Goal: Information Seeking & Learning: Learn about a topic

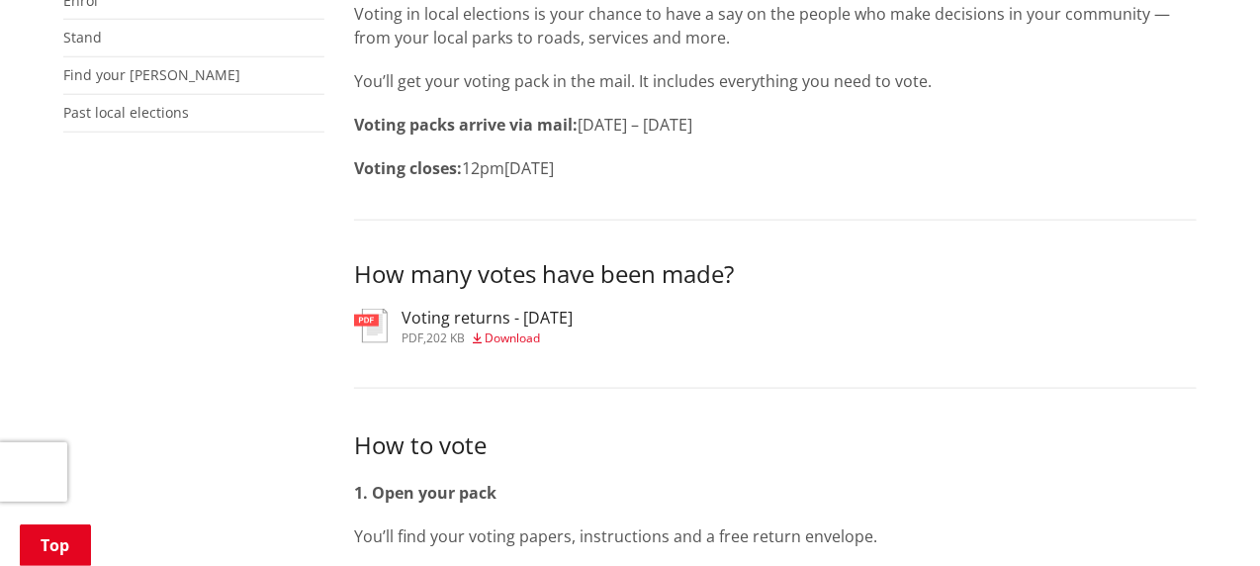
scroll to position [989, 0]
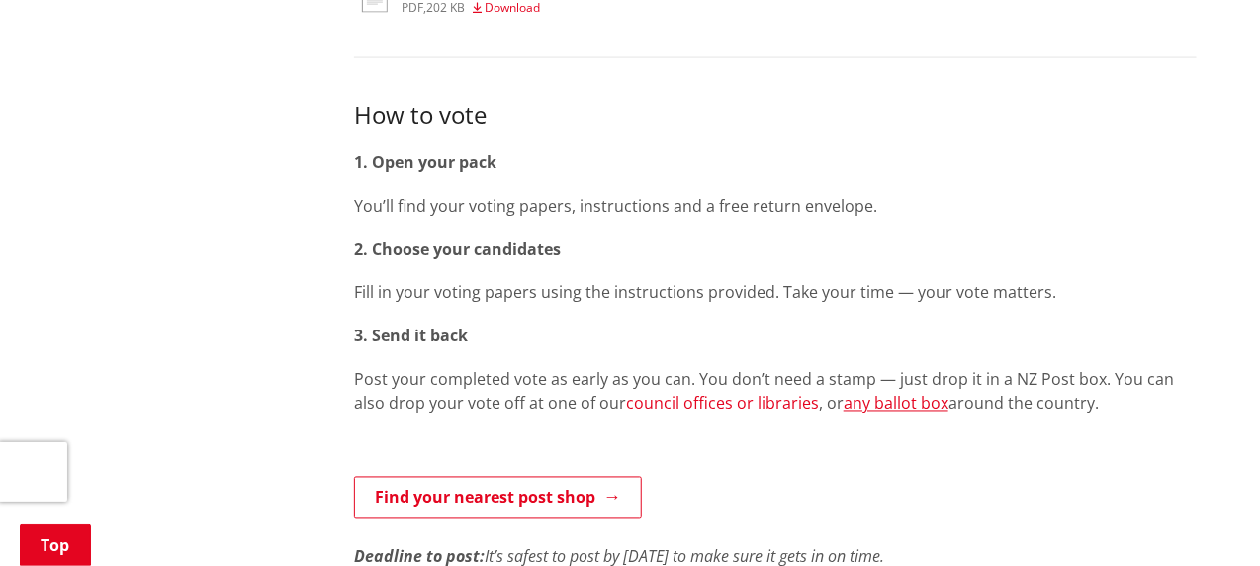
click at [679, 393] on link "council offices or libraries" at bounding box center [722, 404] width 193 height 22
click at [848, 393] on link "any ballot box" at bounding box center [896, 404] width 105 height 22
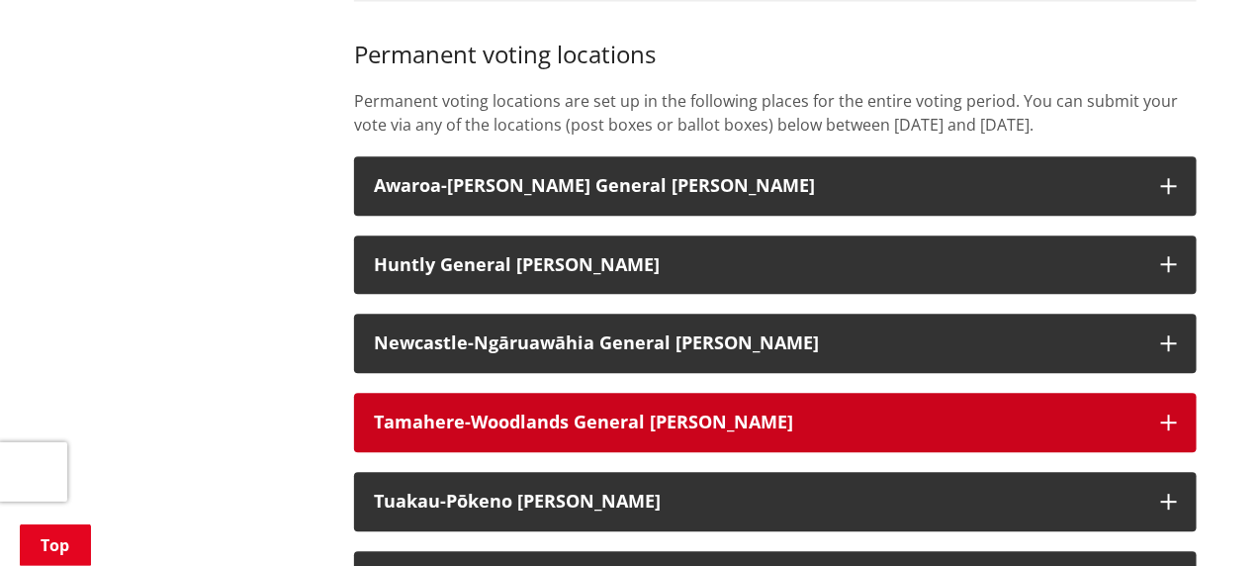
scroll to position [1978, 0]
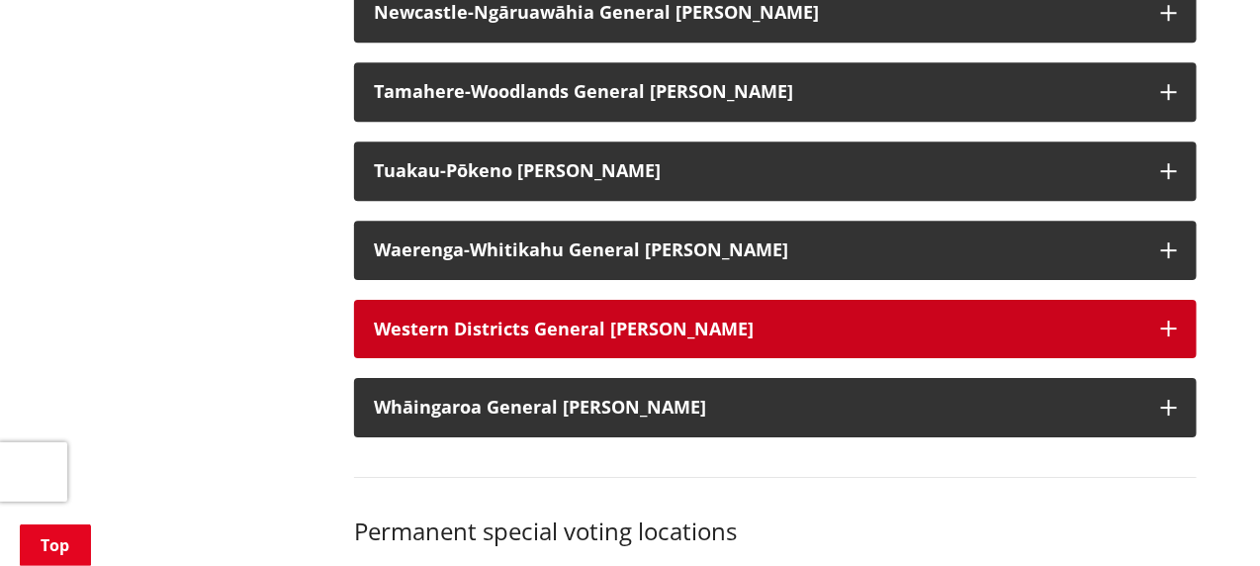
click at [644, 316] on strong "Western Districts General Ward" at bounding box center [564, 328] width 380 height 24
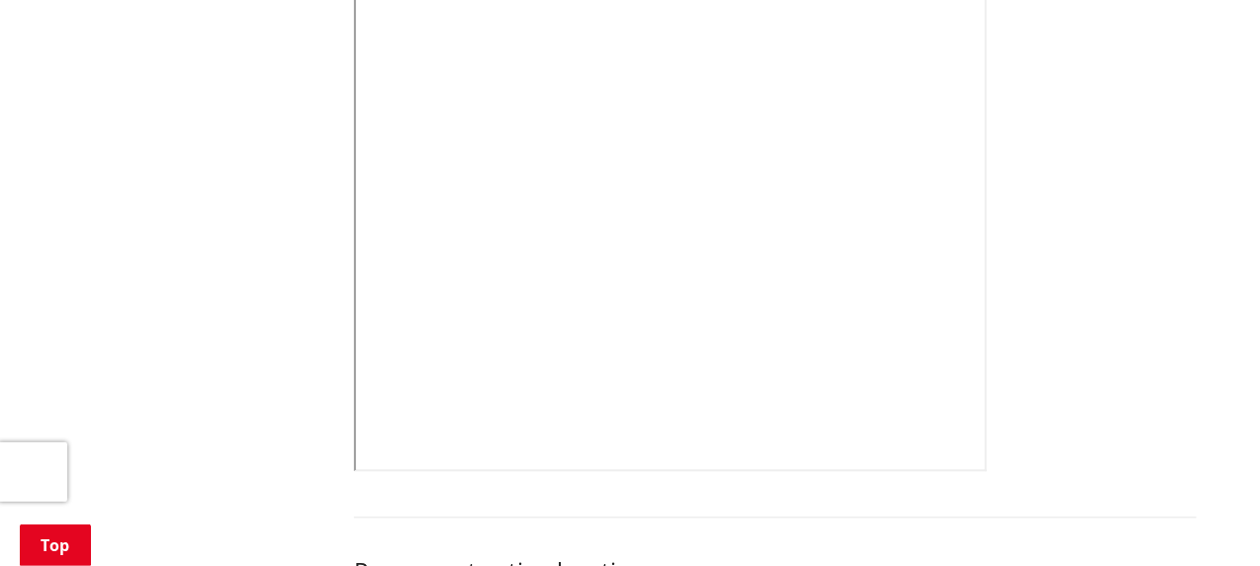
scroll to position [989, 0]
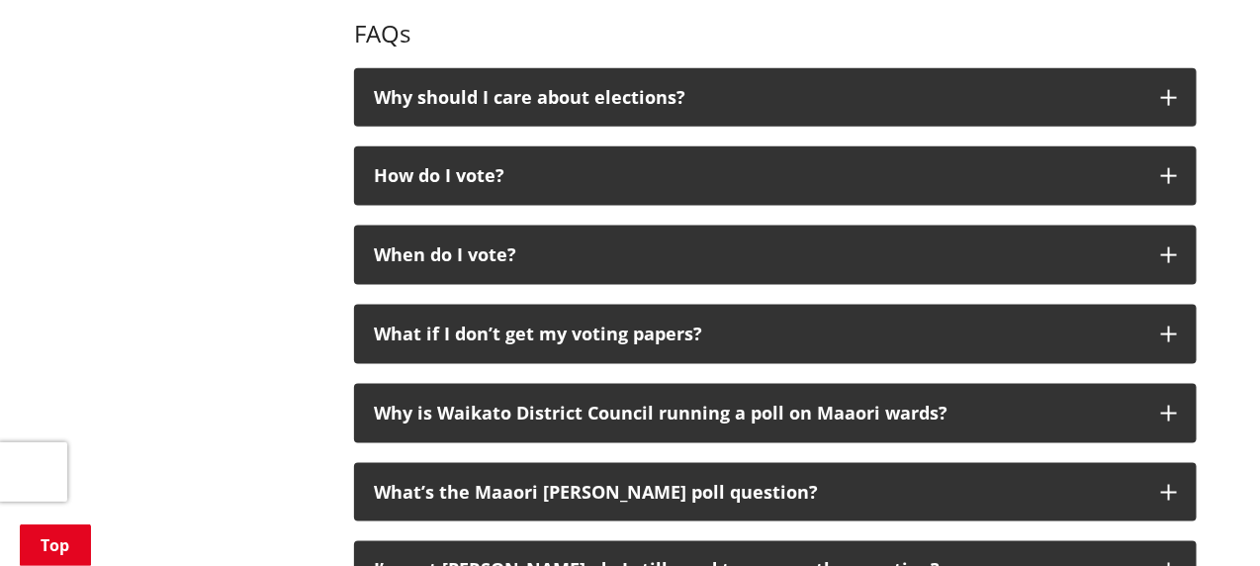
scroll to position [3626, 0]
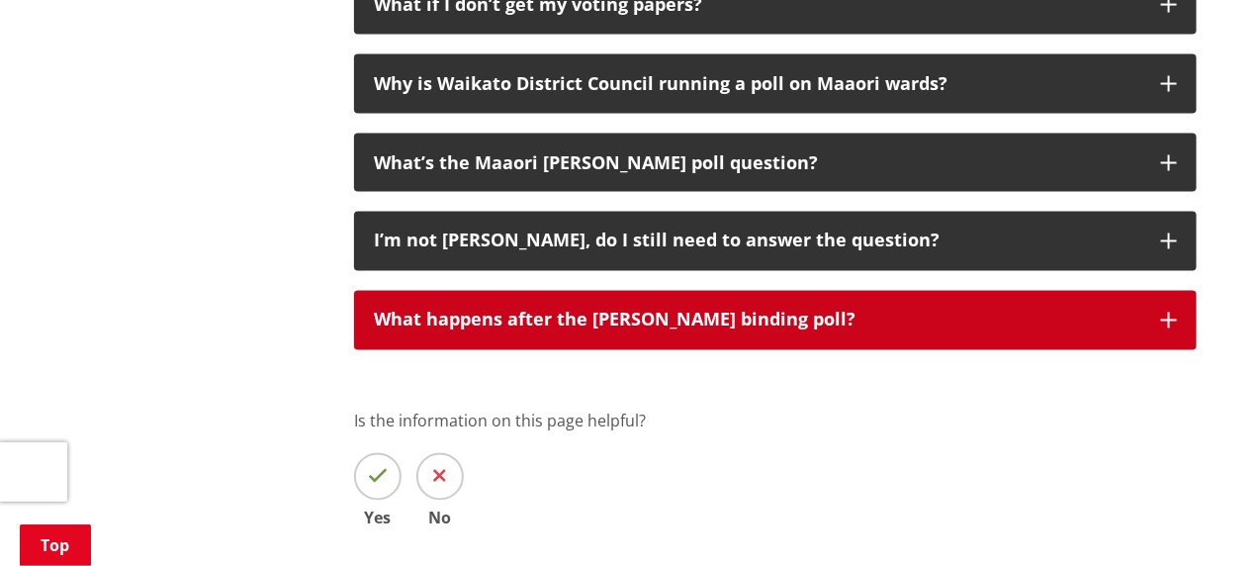
click at [1170, 313] on icon "button" at bounding box center [1169, 321] width 16 height 16
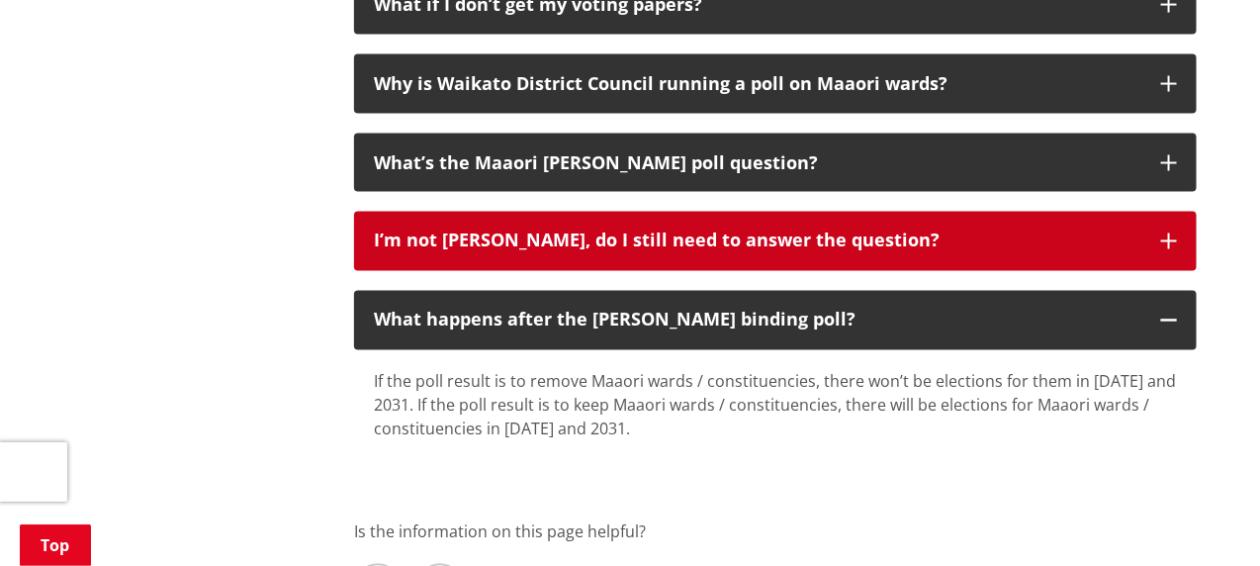
click at [1170, 233] on icon "button" at bounding box center [1169, 241] width 16 height 16
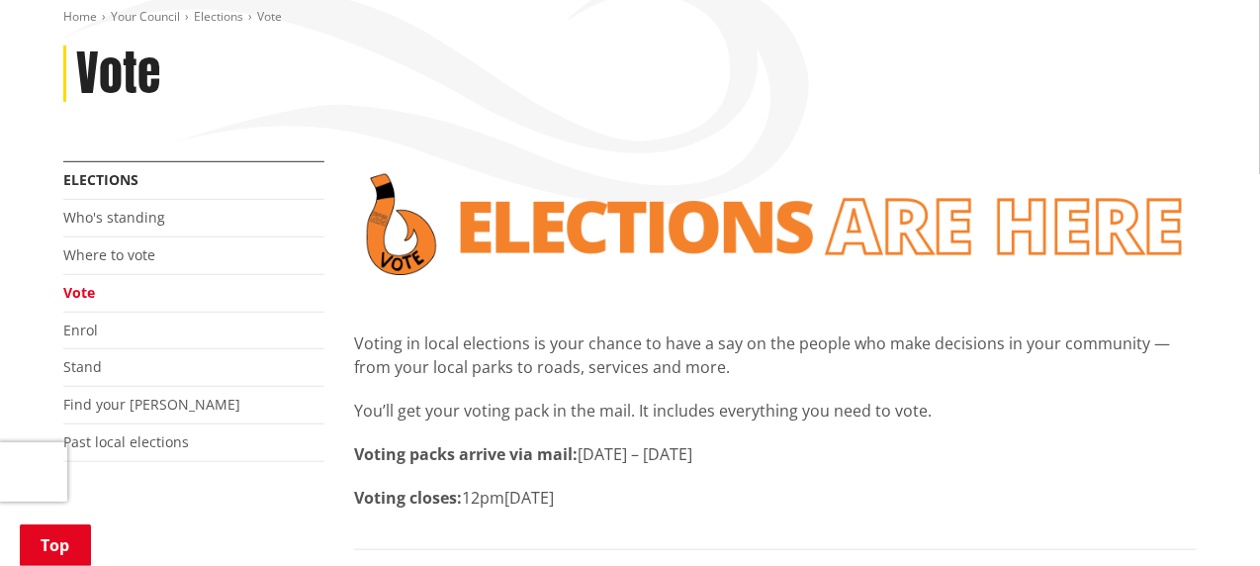
scroll to position [0, 0]
